Goal: Task Accomplishment & Management: Complete application form

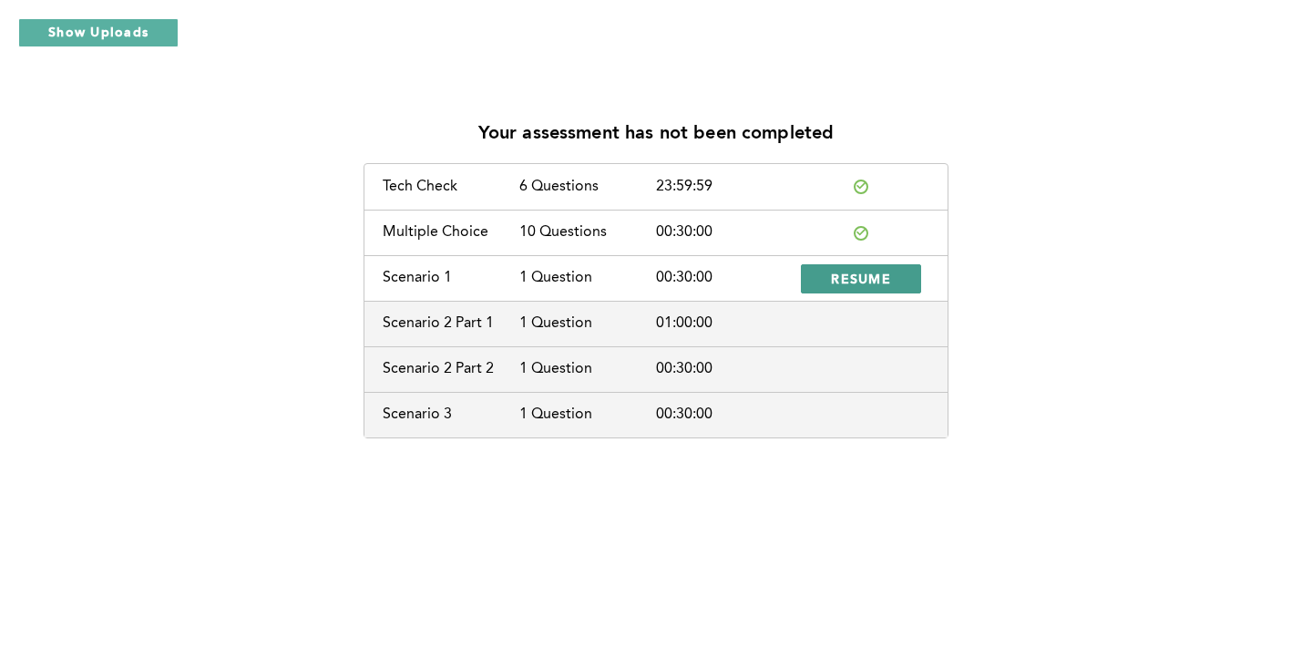
click at [842, 281] on span "RESUME" at bounding box center [861, 278] width 60 height 17
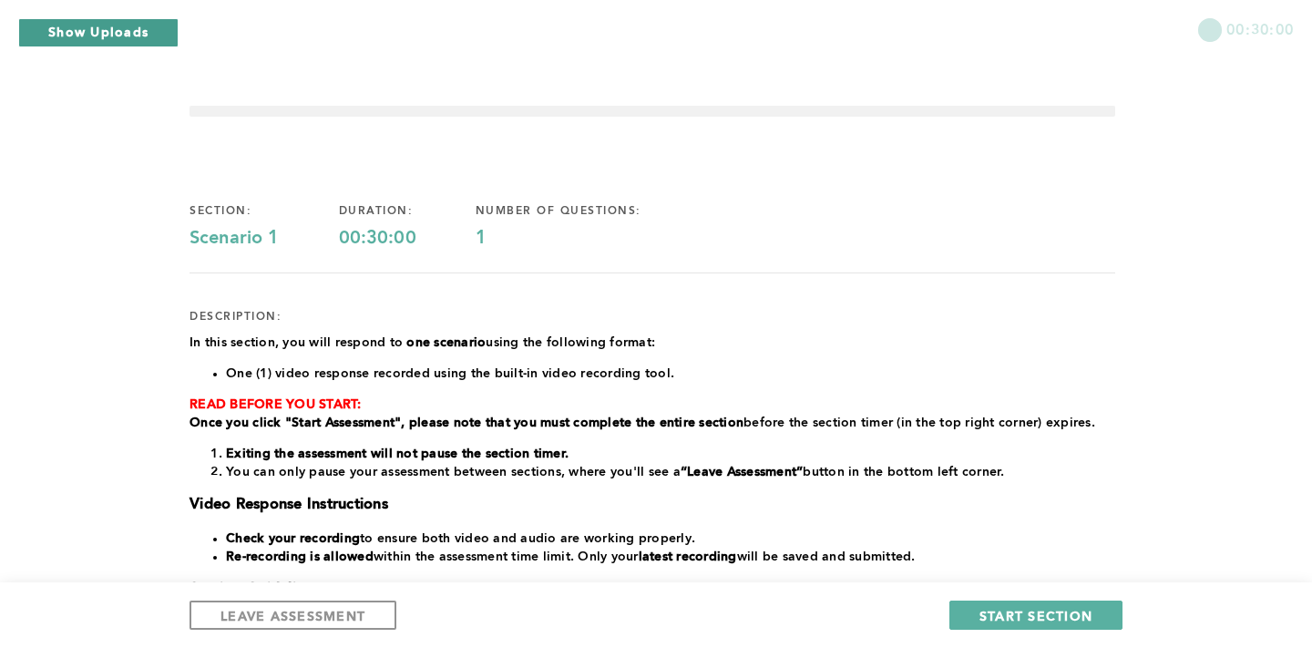
click at [109, 30] on button "Show Uploads" at bounding box center [98, 32] width 160 height 29
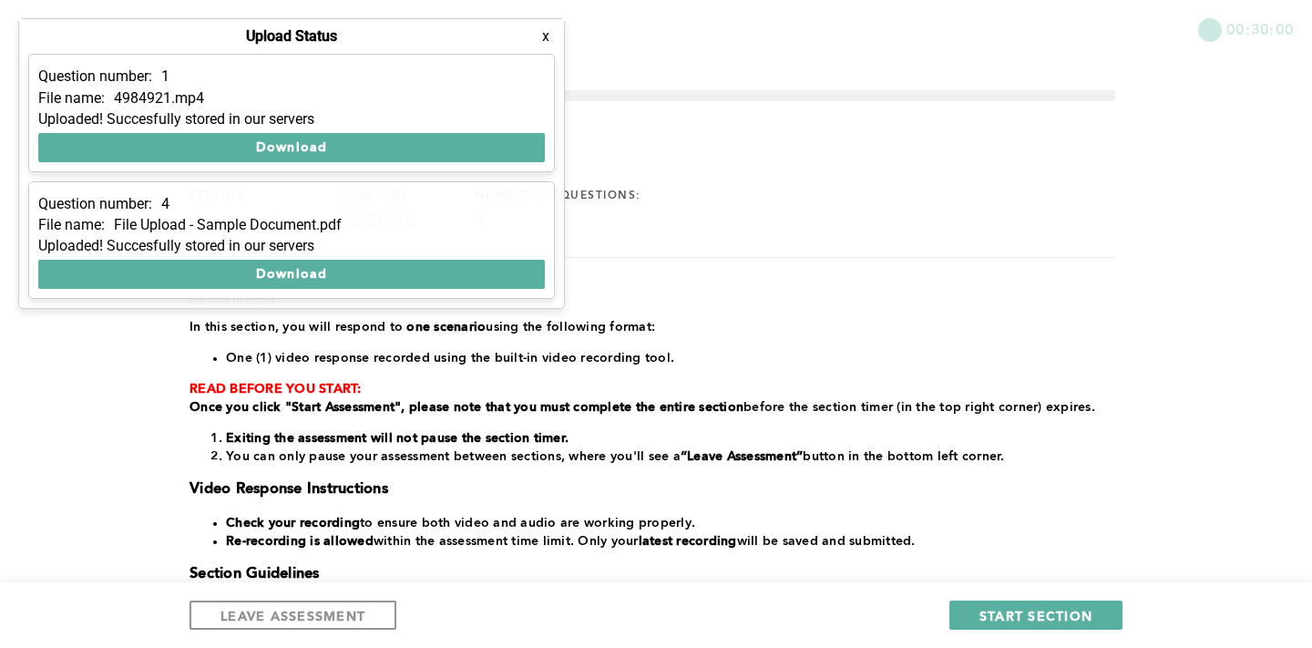
scroll to position [15, 0]
click at [200, 114] on div "Uploaded! Succesfully stored in our servers" at bounding box center [291, 119] width 507 height 16
click at [340, 615] on span "LEAVE ASSESSMENT" at bounding box center [292, 615] width 145 height 17
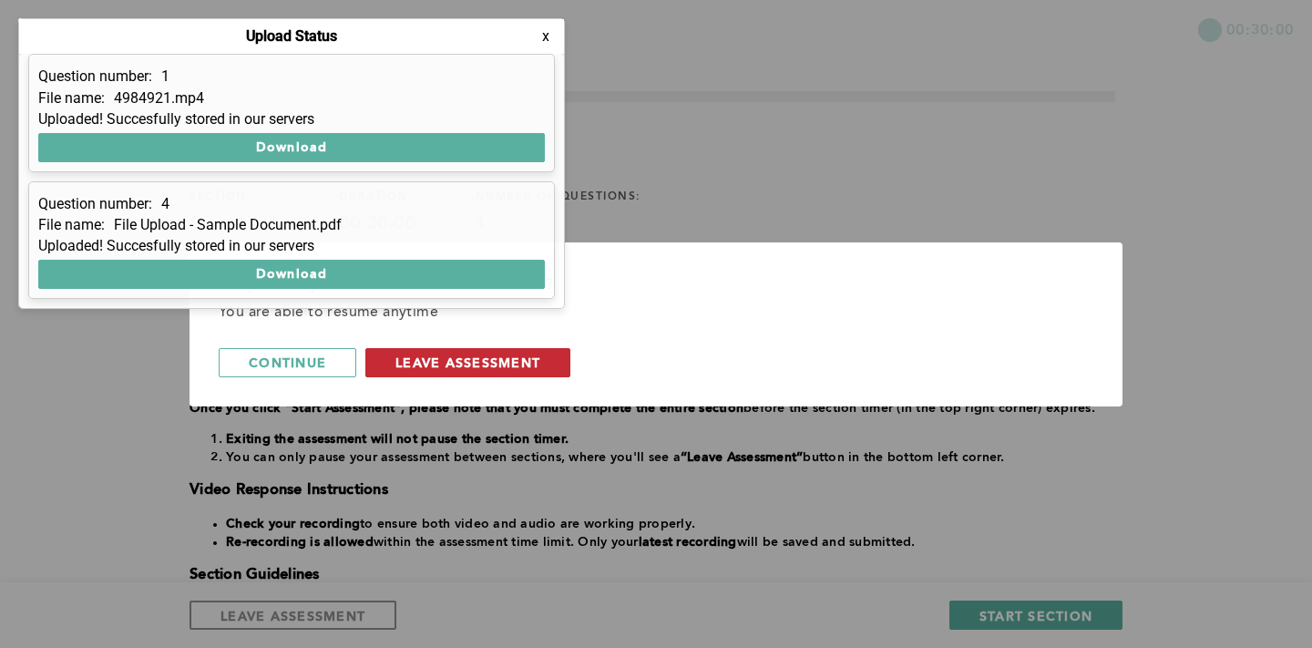
click at [421, 363] on span "leave assessment" at bounding box center [467, 362] width 145 height 17
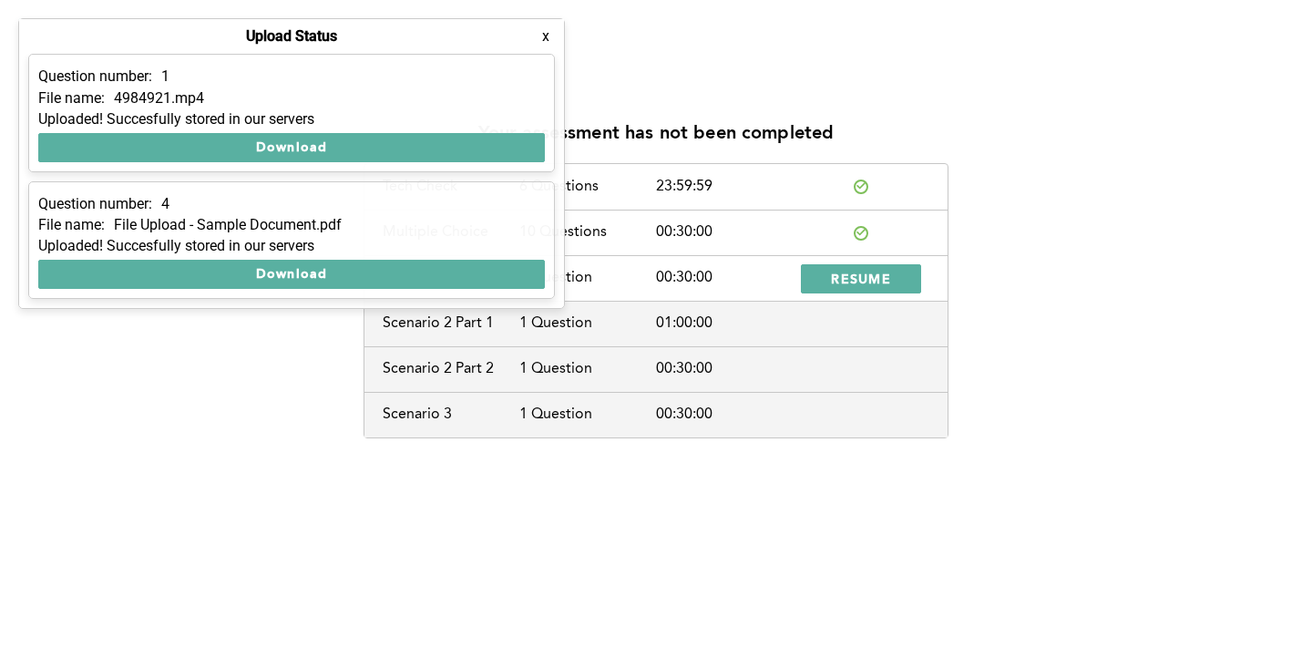
click at [597, 499] on div "Your assessment has not been completed Tech Check 6 Questions 23:59:59 Multiple…" at bounding box center [656, 324] width 1312 height 648
click at [545, 37] on button "x" at bounding box center [546, 36] width 18 height 18
